Goal: Obtain resource: Obtain resource

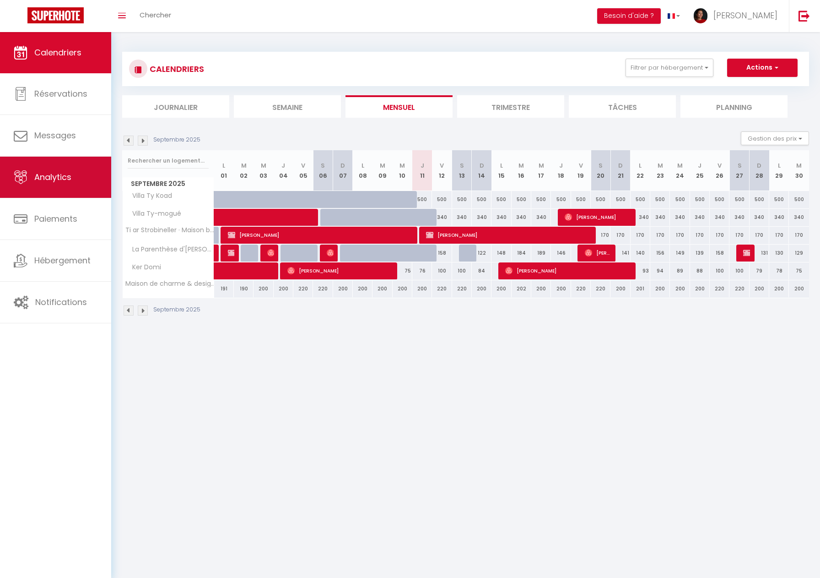
click at [56, 179] on span "Analytics" at bounding box center [52, 176] width 37 height 11
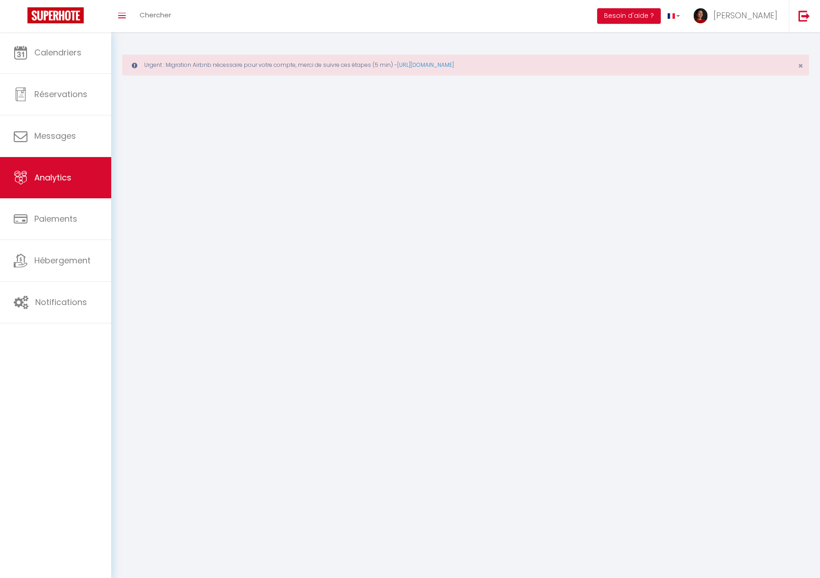
select select "2025"
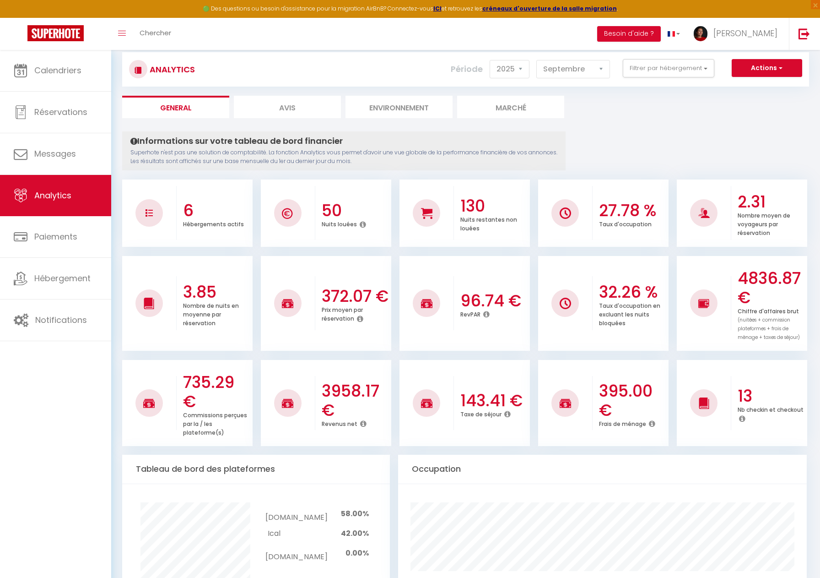
scroll to position [49, 0]
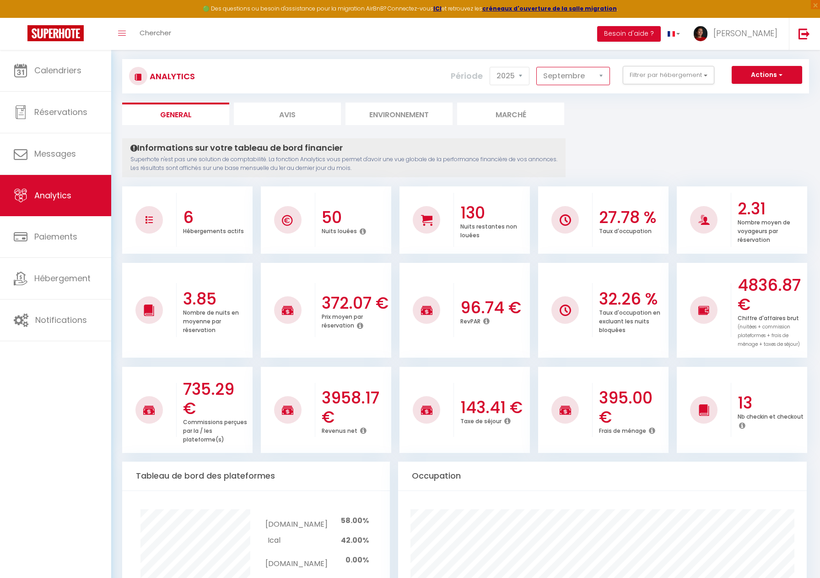
click at [582, 70] on select "[PERSON_NAME] Mars [PERSON_NAME] Juin Juillet Août Septembre Octobre Novembre D…" at bounding box center [574, 76] width 74 height 18
select select "2"
click at [537, 67] on select "[PERSON_NAME] Mars [PERSON_NAME] Juin Juillet Août Septembre Octobre Novembre D…" at bounding box center [574, 76] width 74 height 18
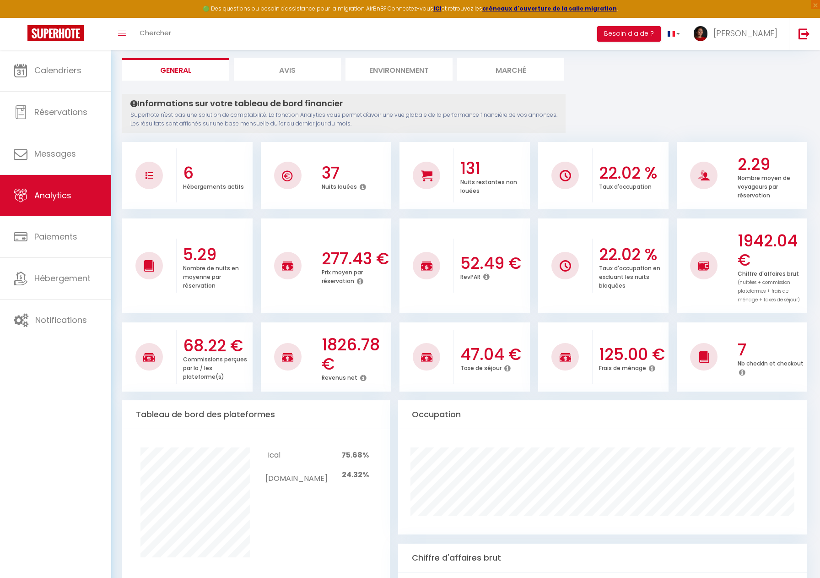
scroll to position [0, 0]
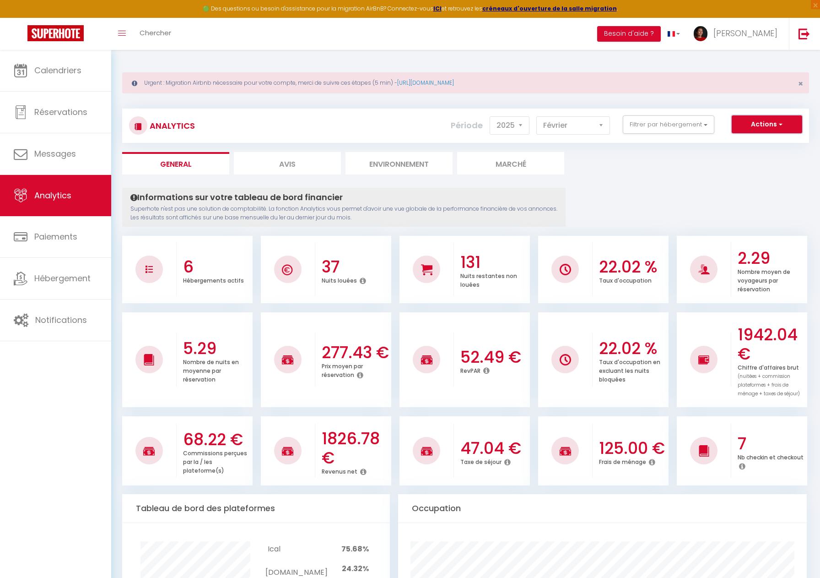
click at [774, 122] on button "Actions" at bounding box center [767, 124] width 71 height 18
click at [731, 145] on link "Génération SuperConciergerie" at bounding box center [744, 144] width 116 height 12
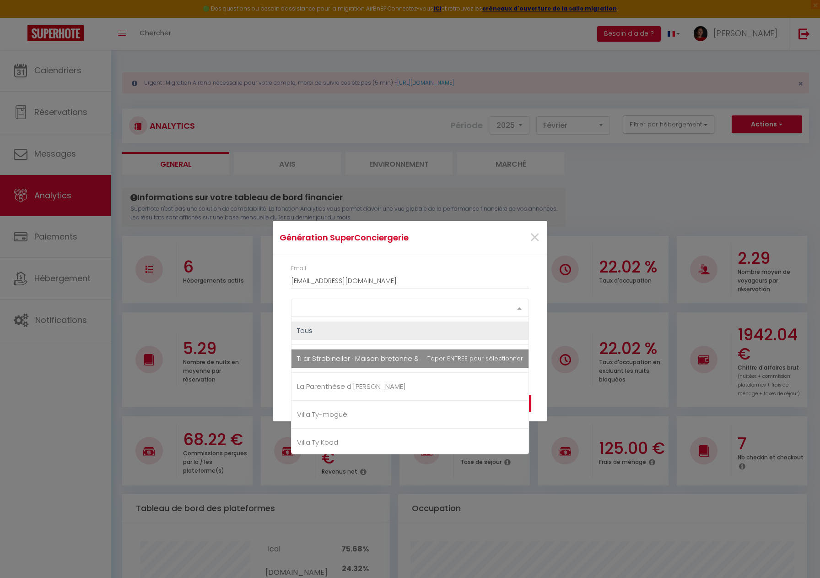
click at [518, 304] on div at bounding box center [519, 307] width 18 height 17
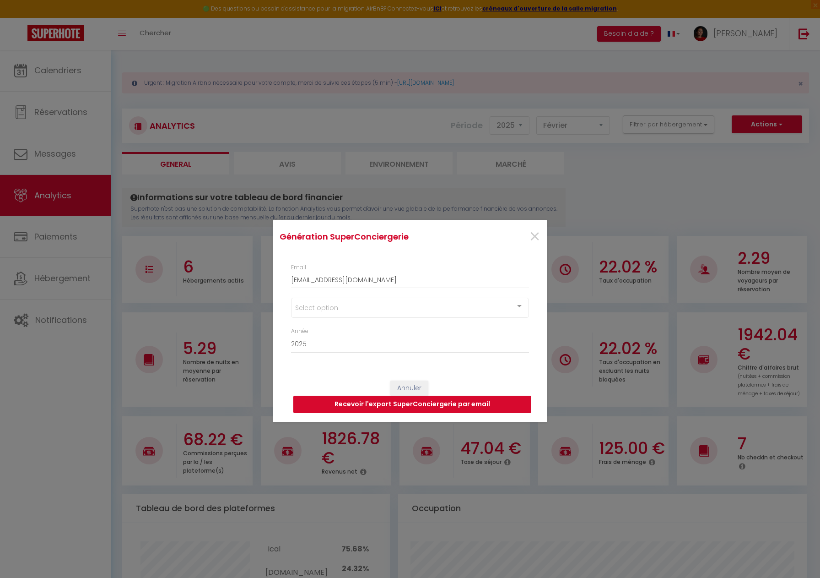
click at [409, 408] on button "Recevoir l'export SuperConciergerie par email" at bounding box center [412, 404] width 238 height 17
click at [519, 305] on div at bounding box center [519, 306] width 18 height 17
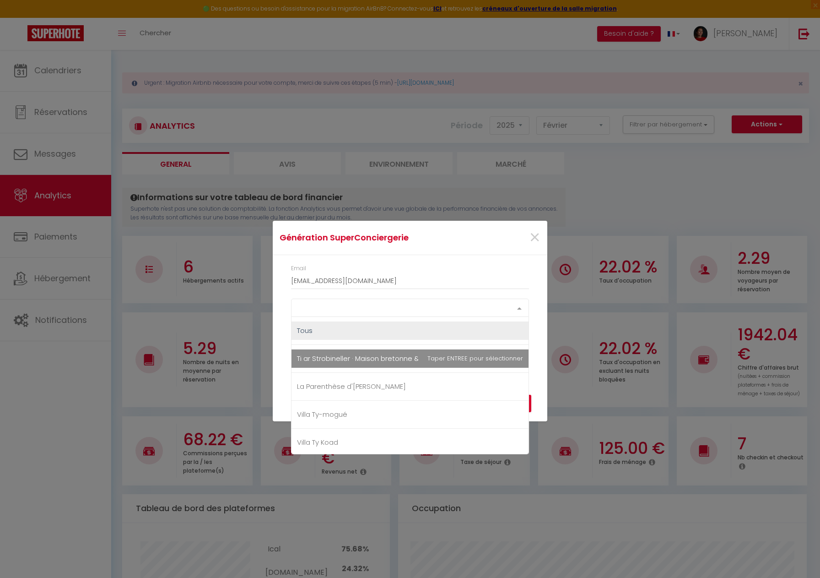
click at [418, 366] on span "Ti ar Strobineller · Maison bretonne & GR34 • Plage & phare à pied" at bounding box center [410, 358] width 237 height 18
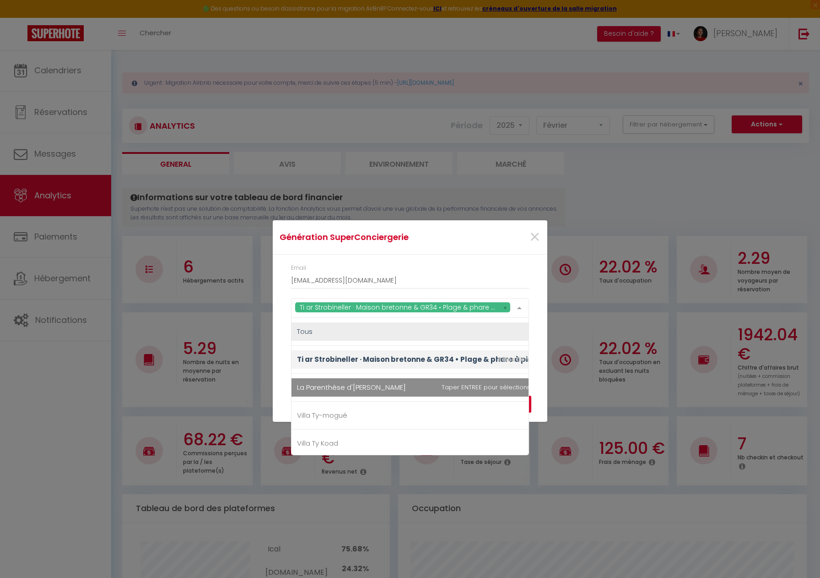
click at [391, 383] on span "La Parenthèse d'[PERSON_NAME]" at bounding box center [417, 387] width 251 height 18
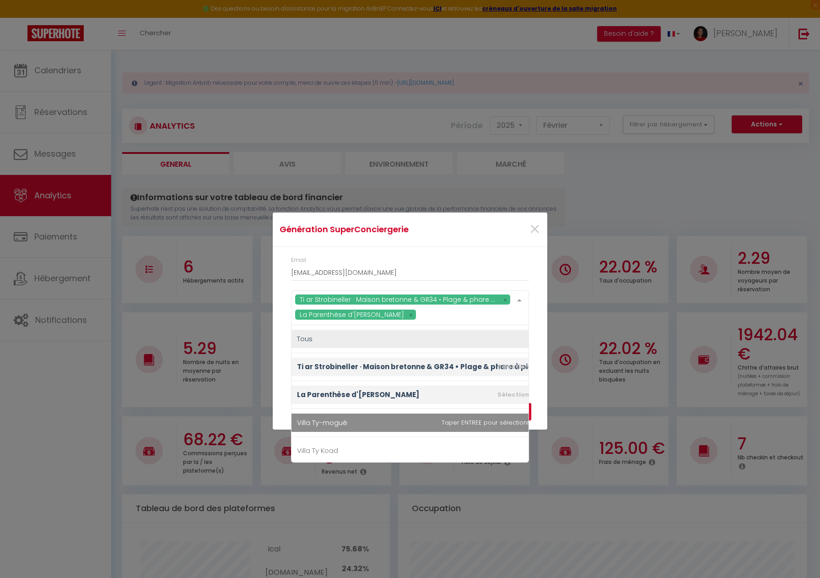
click at [362, 419] on span "Villa Ty-mogué" at bounding box center [417, 422] width 251 height 18
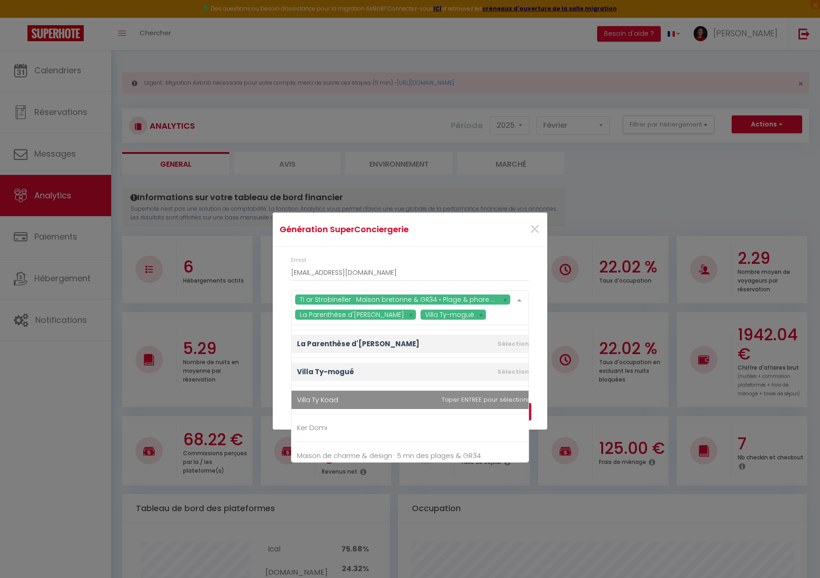
scroll to position [59, 0]
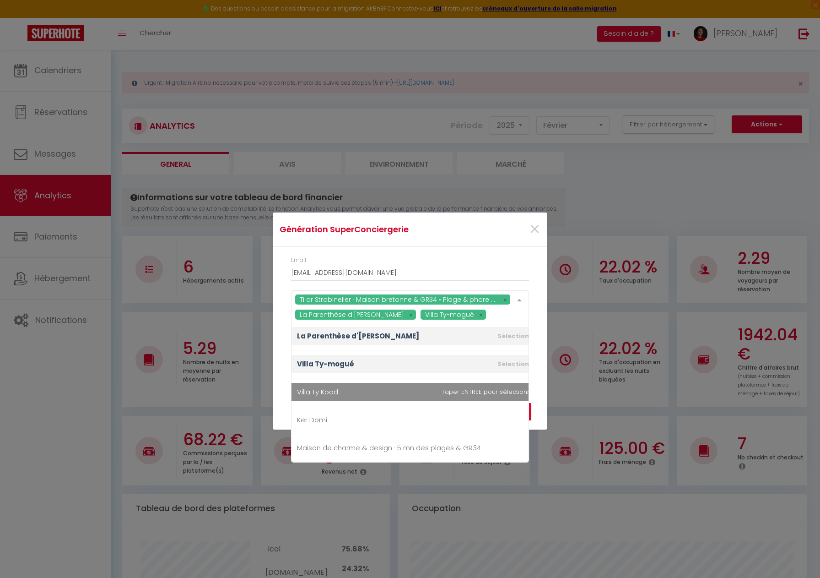
click at [364, 391] on span "Villa Ty Koad" at bounding box center [417, 392] width 251 height 18
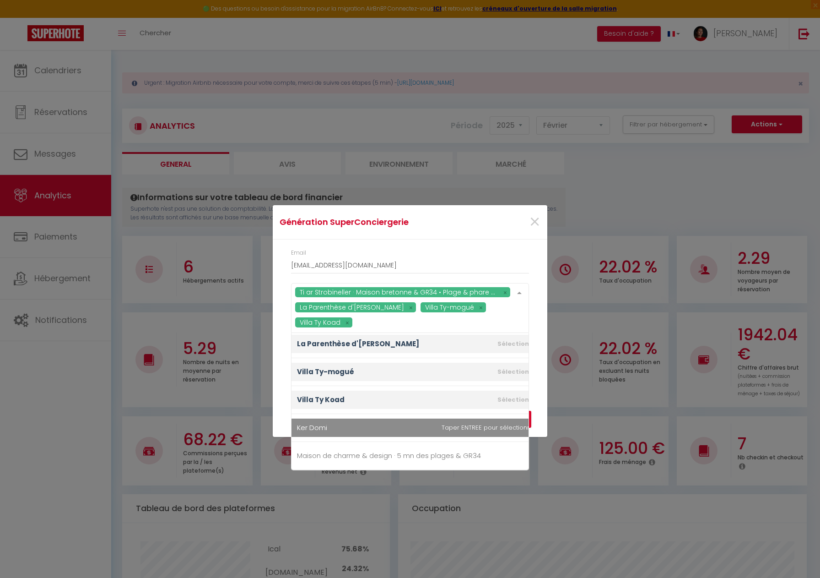
click at [352, 423] on span "Ker Domi" at bounding box center [417, 427] width 251 height 18
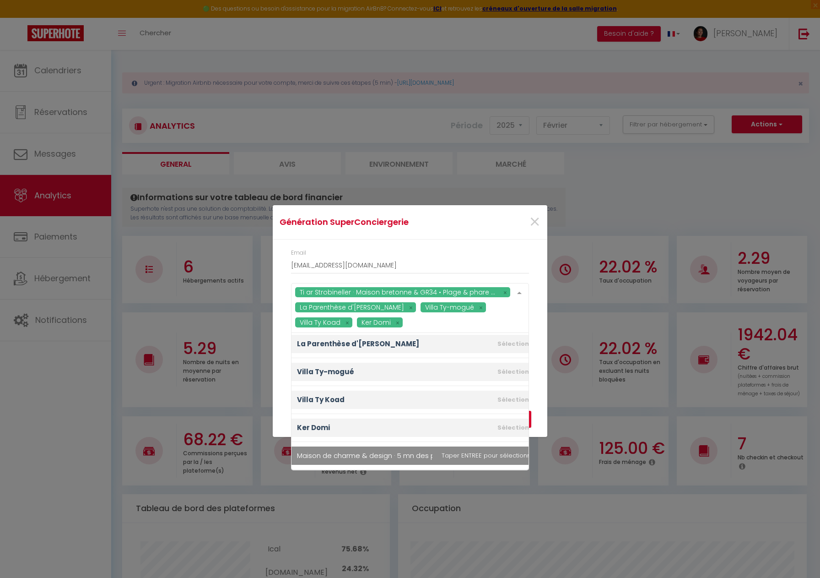
click at [352, 459] on span "Maison de charme & design · 5 mn des plages & GR34" at bounding box center [389, 455] width 184 height 10
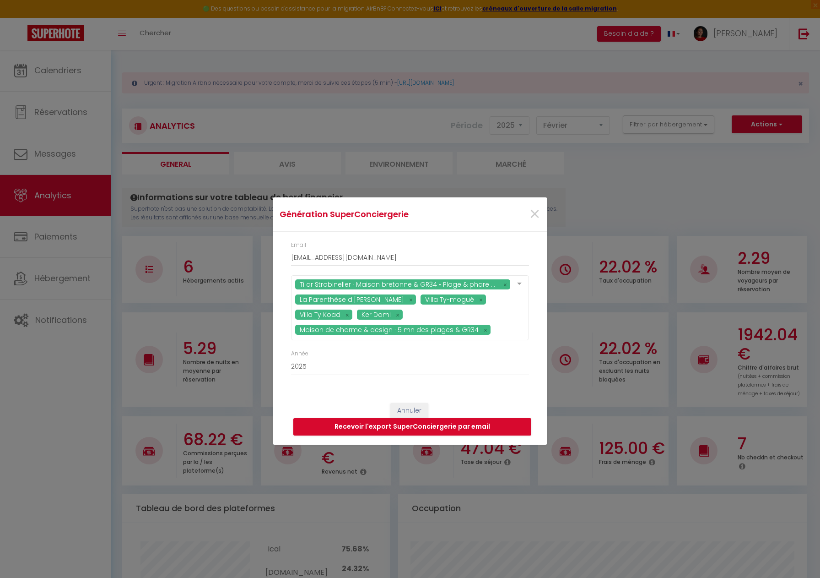
click at [564, 205] on div "Génération SuperConciergerie × Email [EMAIL_ADDRESS][DOMAIN_NAME] Ti ar Strobin…" at bounding box center [410, 289] width 820 height 578
click at [424, 426] on button "Recevoir l'export SuperConciergerie par email" at bounding box center [412, 426] width 238 height 17
